Goal: Task Accomplishment & Management: Manage account settings

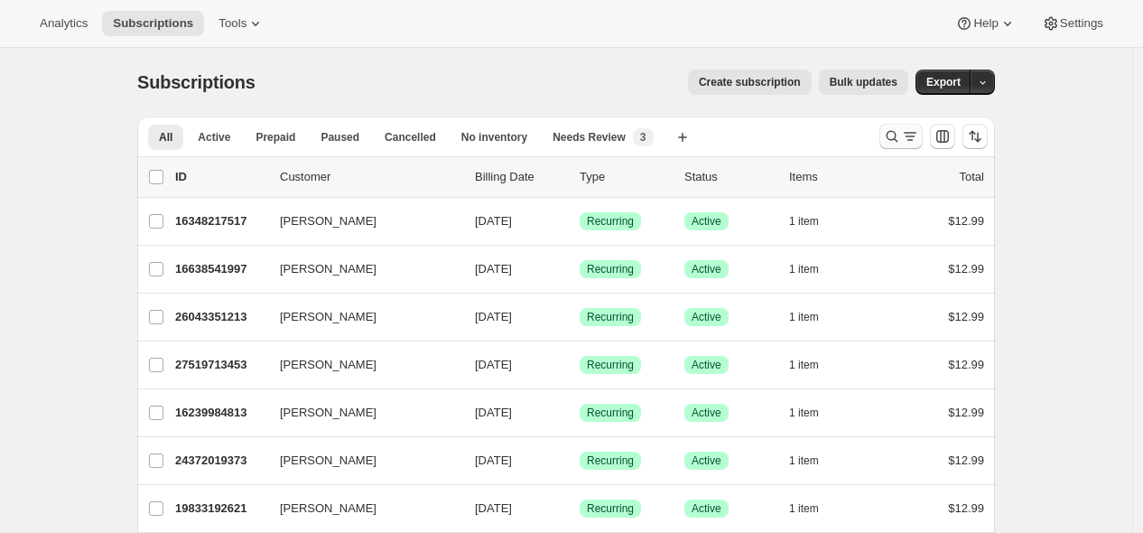
click at [891, 135] on icon "Search and filter results" at bounding box center [893, 137] width 12 height 12
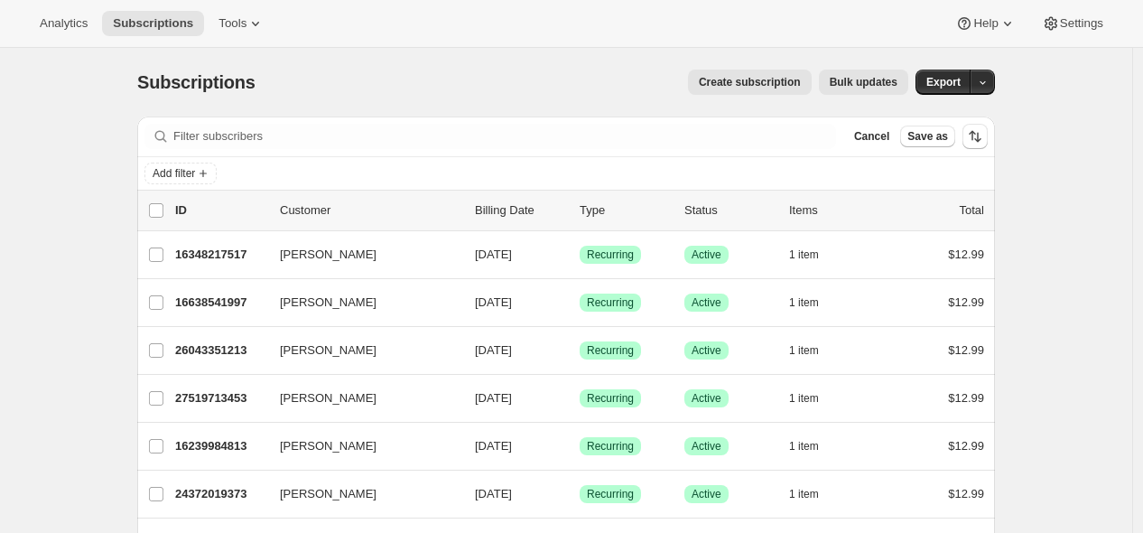
click at [729, 122] on div "Filter subscribers Cancel Save as" at bounding box center [566, 136] width 858 height 40
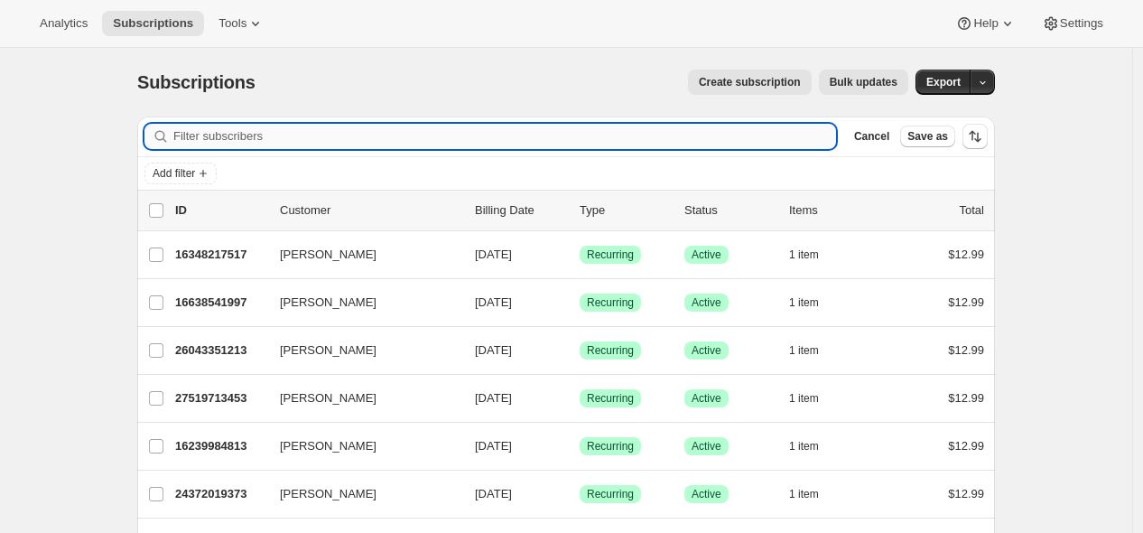
click at [734, 145] on input "Filter subscribers" at bounding box center [504, 136] width 663 height 25
paste input "[EMAIL_ADDRESS][DOMAIN_NAME]"
type input "[EMAIL_ADDRESS][DOMAIN_NAME]"
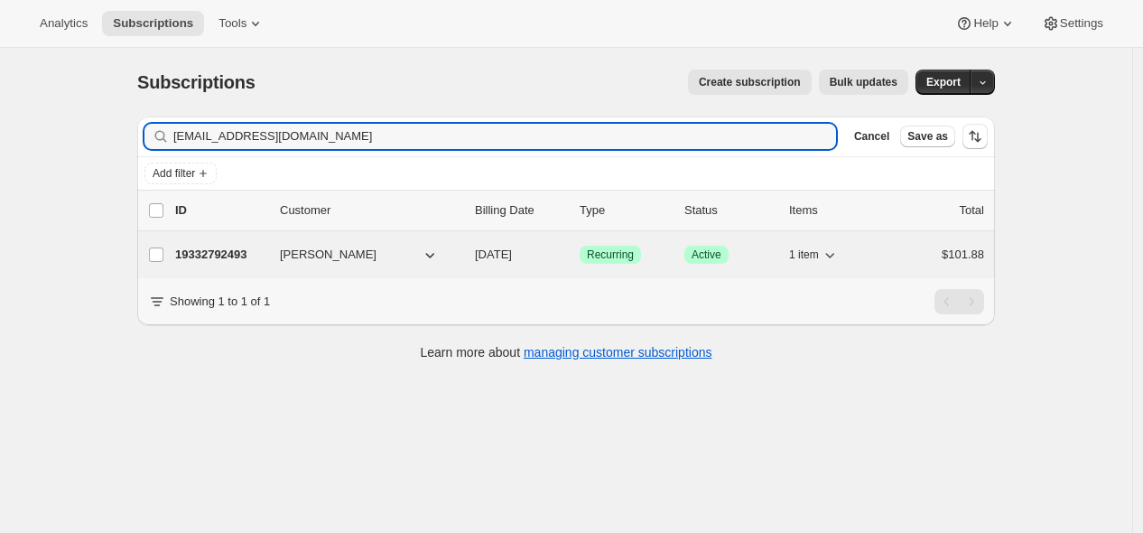
click at [226, 255] on p "19332792493" at bounding box center [220, 255] width 90 height 18
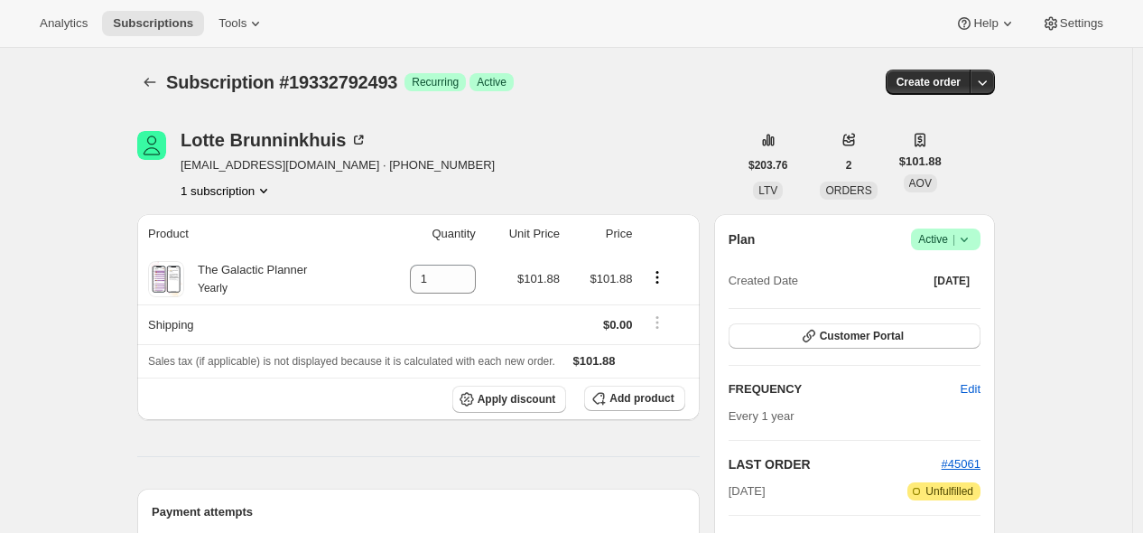
click at [973, 245] on icon at bounding box center [964, 239] width 18 height 18
click at [969, 303] on span "Cancel subscription" at bounding box center [944, 305] width 102 height 14
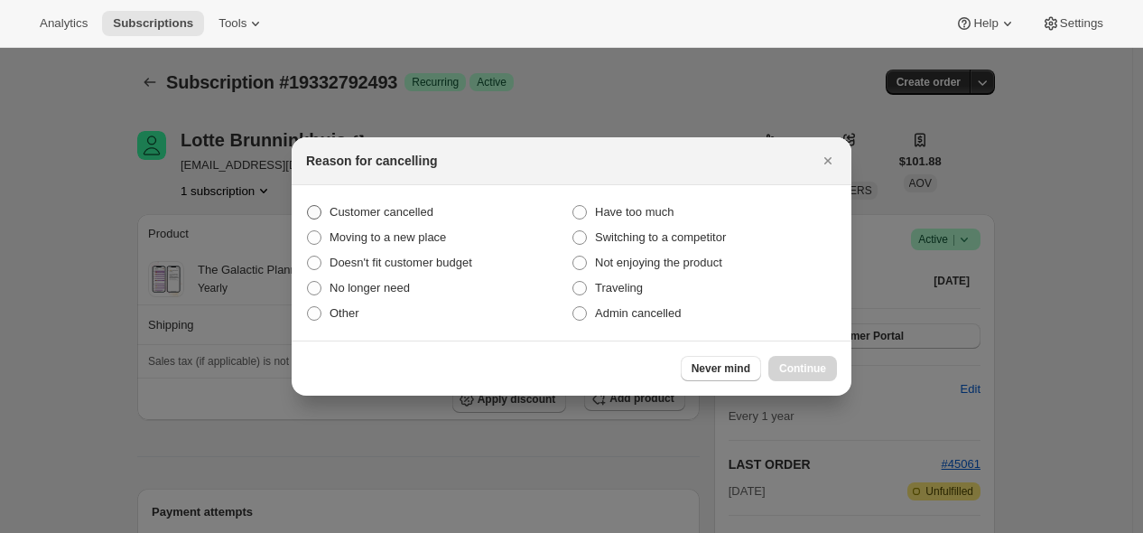
click at [471, 200] on label "Customer cancelled" at bounding box center [439, 212] width 266 height 25
click at [308, 205] on input "Customer cancelled" at bounding box center [307, 205] width 1 height 1
radio input "true"
click at [789, 365] on span "Continue" at bounding box center [802, 368] width 47 height 14
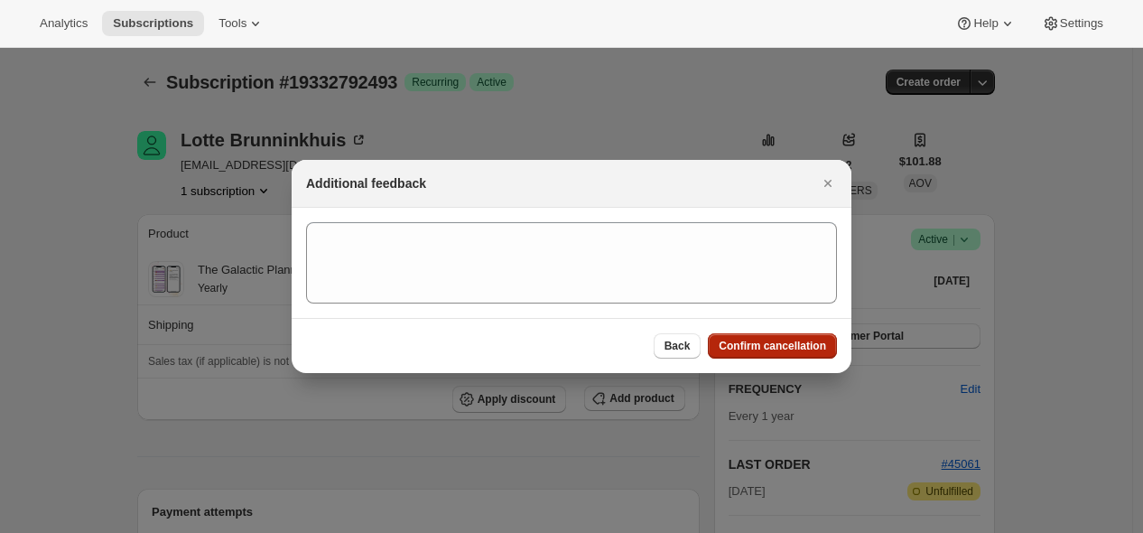
click at [773, 347] on span "Confirm cancellation" at bounding box center [772, 346] width 107 height 14
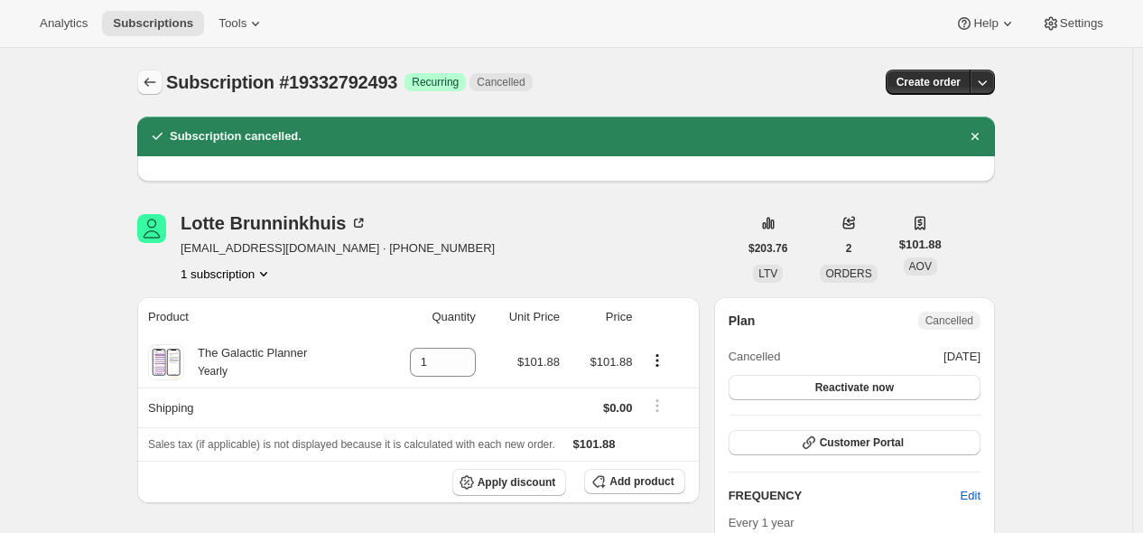
click at [150, 80] on icon "Subscriptions" at bounding box center [150, 82] width 18 height 18
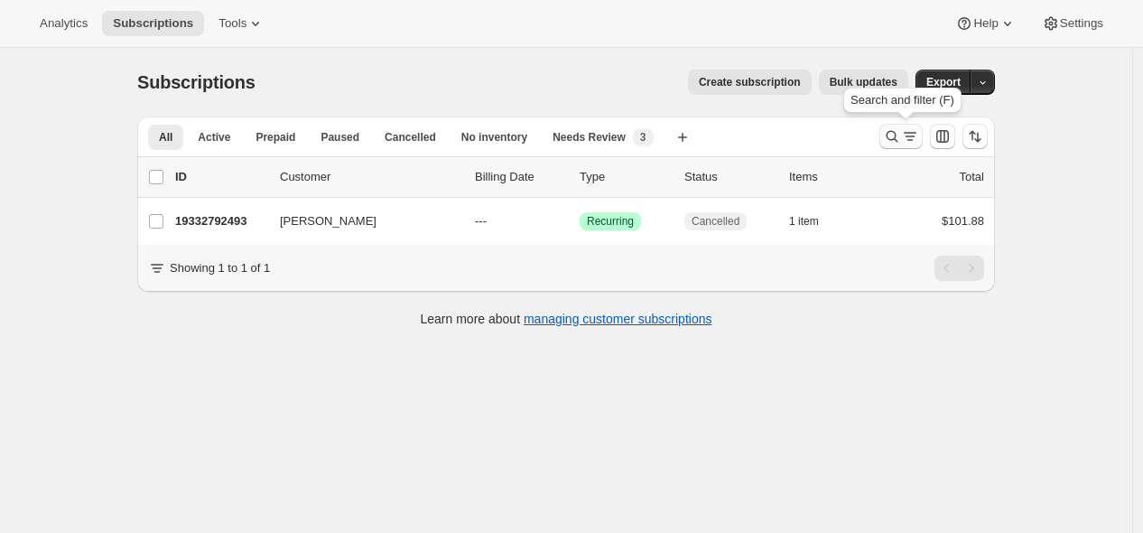
click at [897, 134] on icon "Search and filter results" at bounding box center [892, 136] width 18 height 18
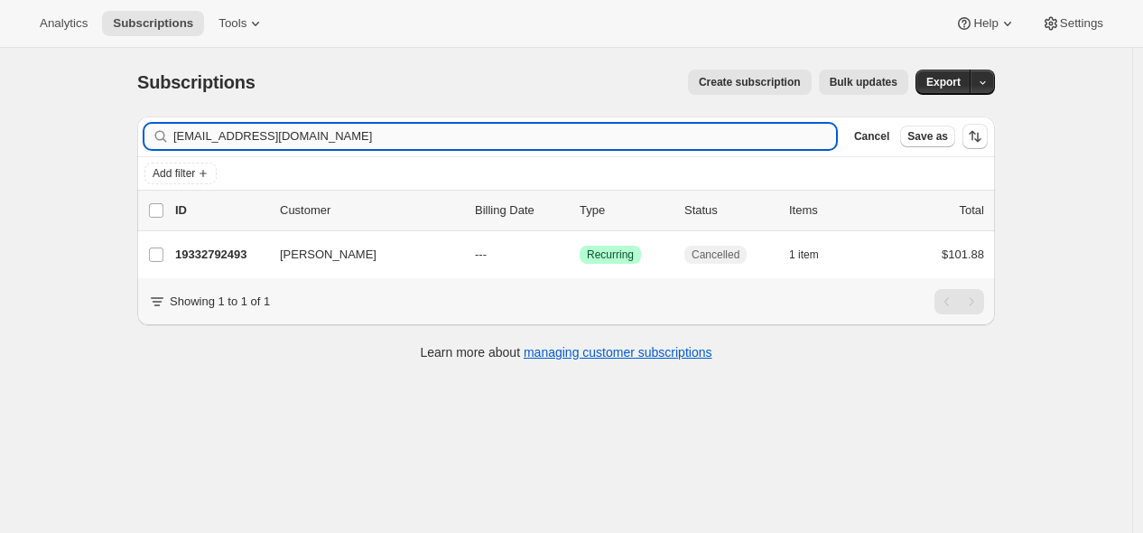
click at [751, 139] on input "[EMAIL_ADDRESS][DOMAIN_NAME]" at bounding box center [504, 136] width 663 height 25
type input "[EMAIL_ADDRESS][DOMAIN_NAME]"
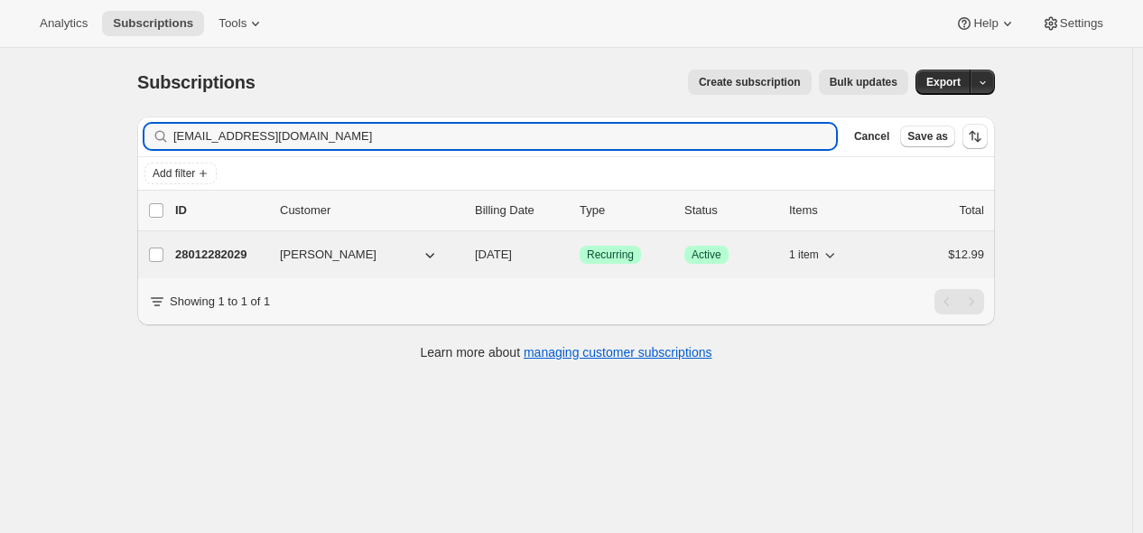
click at [237, 255] on p "28012282029" at bounding box center [220, 255] width 90 height 18
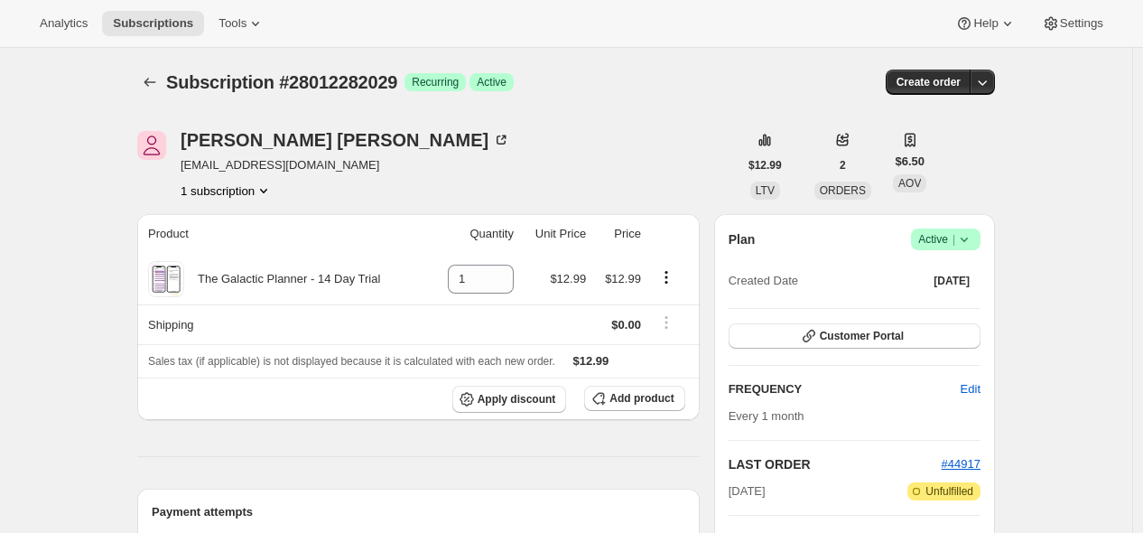
click at [967, 244] on icon at bounding box center [964, 239] width 18 height 18
click at [943, 300] on span "Cancel subscription" at bounding box center [944, 305] width 102 height 14
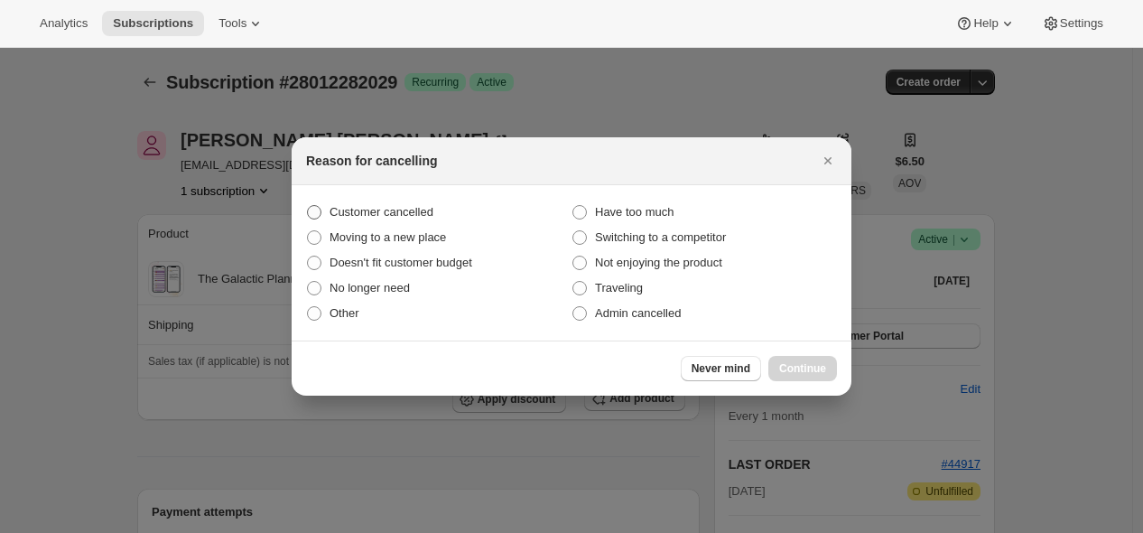
click at [407, 203] on span "Customer cancelled" at bounding box center [382, 212] width 104 height 18
click at [308, 205] on input "Customer cancelled" at bounding box center [307, 205] width 1 height 1
radio input "true"
click at [793, 366] on span "Continue" at bounding box center [802, 368] width 47 height 14
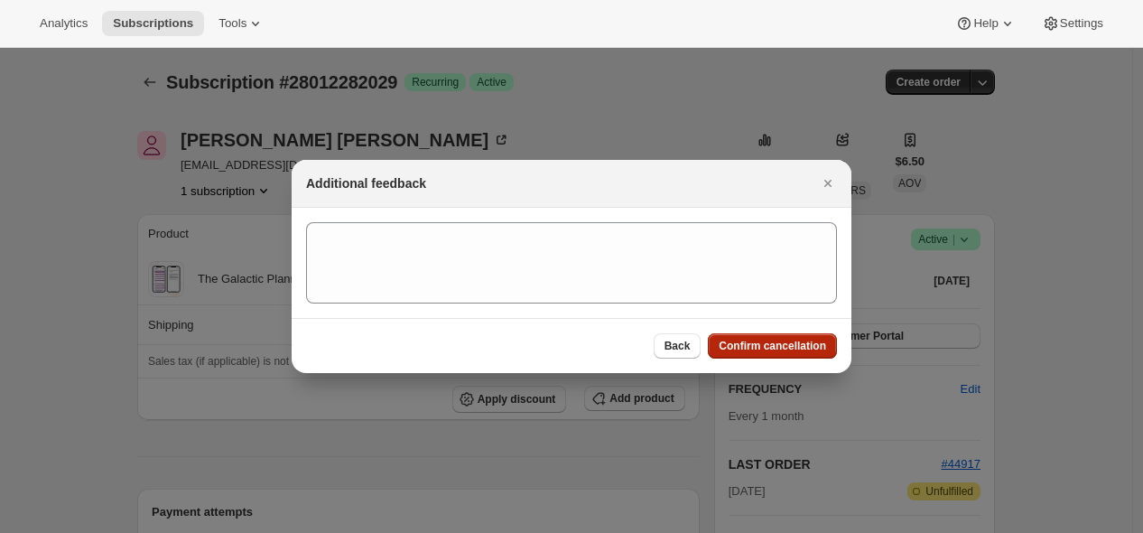
click at [782, 346] on span "Confirm cancellation" at bounding box center [772, 346] width 107 height 14
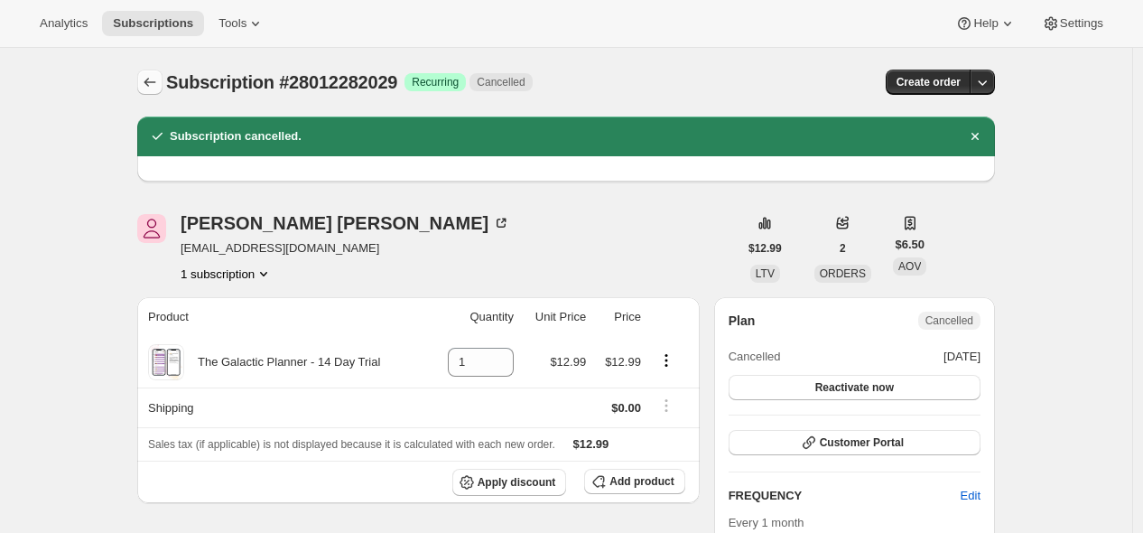
click at [150, 84] on icon "Subscriptions" at bounding box center [150, 82] width 12 height 9
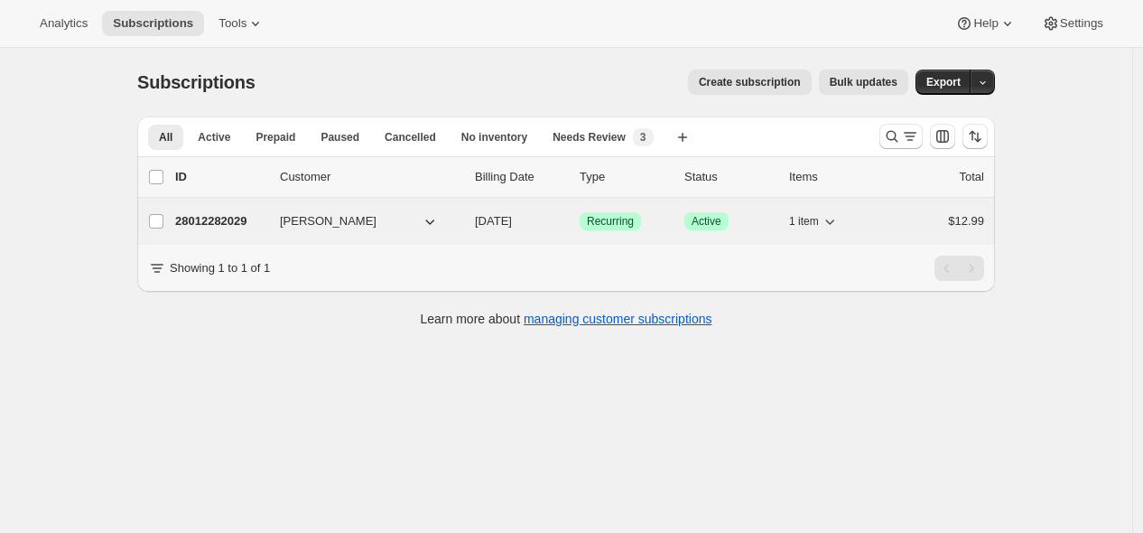
click at [221, 225] on p "28012282029" at bounding box center [220, 221] width 90 height 18
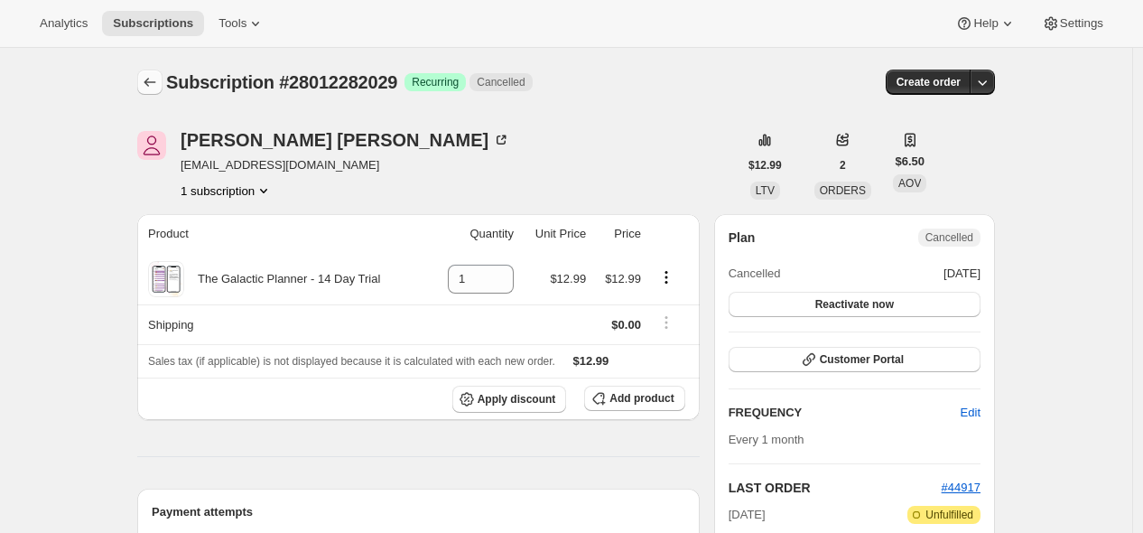
click at [145, 80] on icon "Subscriptions" at bounding box center [150, 82] width 18 height 18
